Goal: Book appointment/travel/reservation

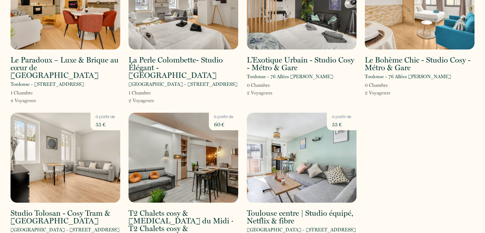
scroll to position [101, 0]
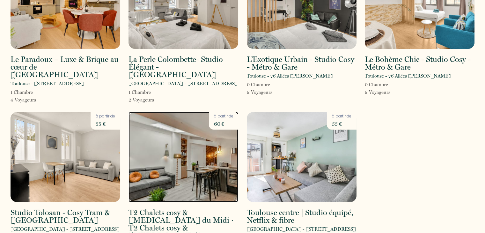
click at [156, 181] on img at bounding box center [183, 157] width 110 height 90
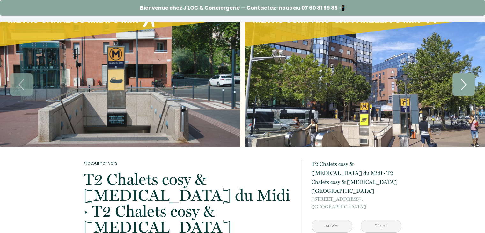
click at [462, 84] on icon "Next" at bounding box center [463, 84] width 13 height 19
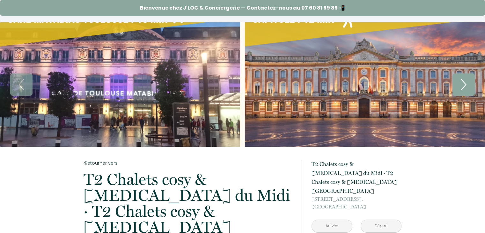
click at [462, 84] on icon "Next" at bounding box center [463, 84] width 13 height 19
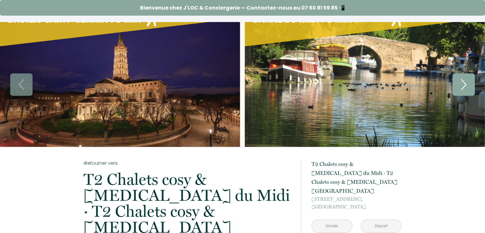
click at [462, 84] on icon "Next" at bounding box center [463, 84] width 13 height 19
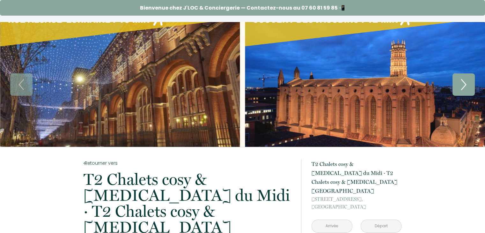
click at [462, 84] on icon "Next" at bounding box center [463, 84] width 13 height 19
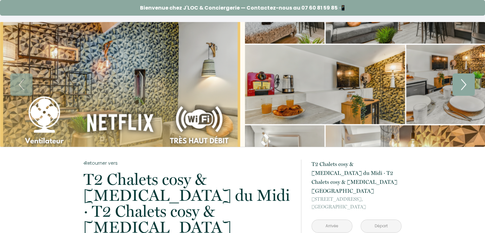
click at [462, 84] on icon "Next" at bounding box center [463, 84] width 13 height 19
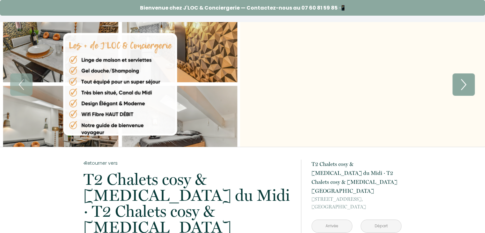
click at [462, 84] on icon "Next" at bounding box center [463, 84] width 13 height 19
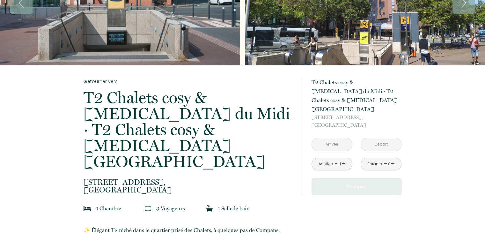
scroll to position [77, 0]
